Goal: Find contact information: Find contact information

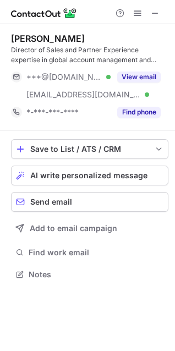
scroll to position [267, 175]
drag, startPoint x: 149, startPoint y: 12, endPoint x: 62, endPoint y: 12, distance: 86.9
click at [149, 12] on button at bounding box center [154, 13] width 13 height 13
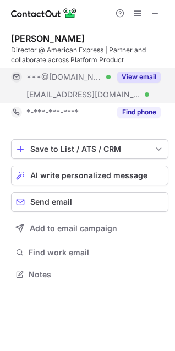
click at [98, 87] on div "***@aexp.com Verified" at bounding box center [61, 95] width 100 height 18
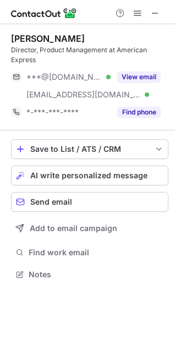
scroll to position [267, 175]
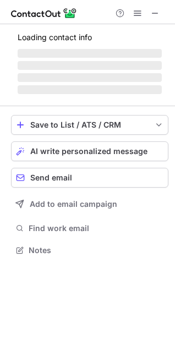
scroll to position [284, 175]
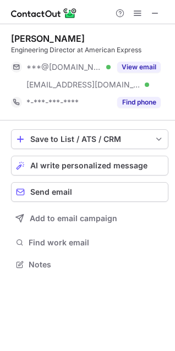
scroll to position [257, 175]
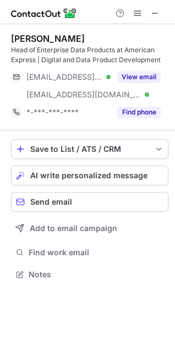
scroll to position [267, 175]
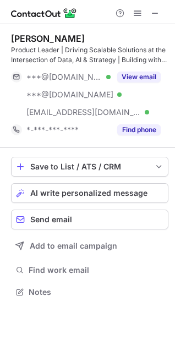
scroll to position [284, 175]
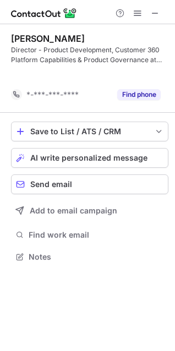
scroll to position [231, 175]
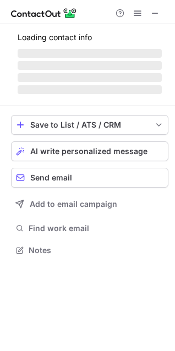
scroll to position [267, 175]
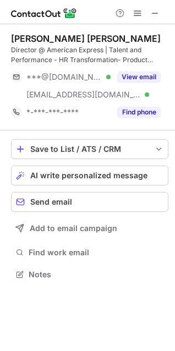
scroll to position [267, 175]
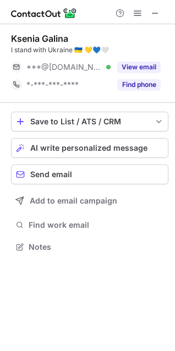
scroll to position [239, 175]
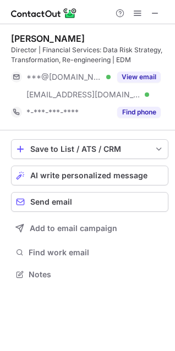
scroll to position [267, 175]
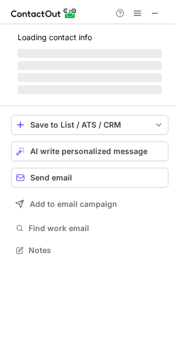
scroll to position [257, 175]
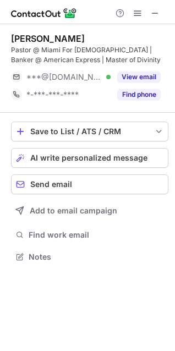
scroll to position [249, 175]
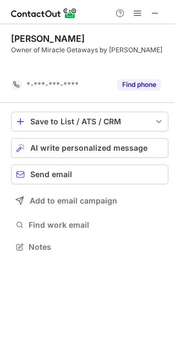
scroll to position [222, 175]
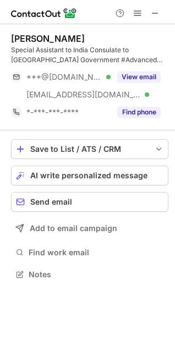
scroll to position [267, 175]
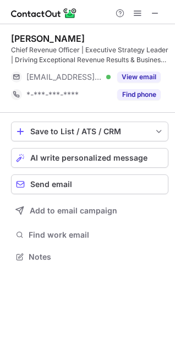
scroll to position [249, 175]
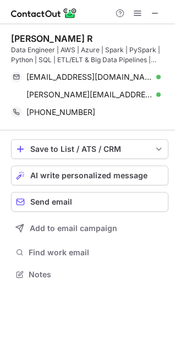
scroll to position [267, 175]
click at [159, 14] on span at bounding box center [155, 13] width 9 height 9
